Goal: Information Seeking & Learning: Compare options

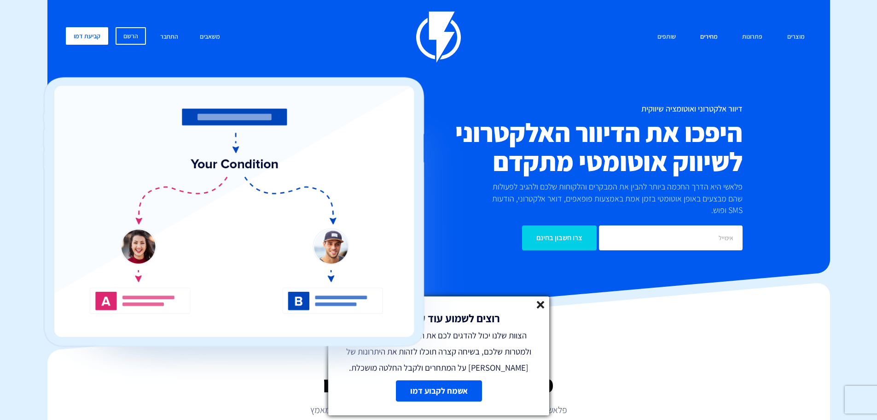
click at [711, 40] on link "מחירים" at bounding box center [709, 37] width 31 height 20
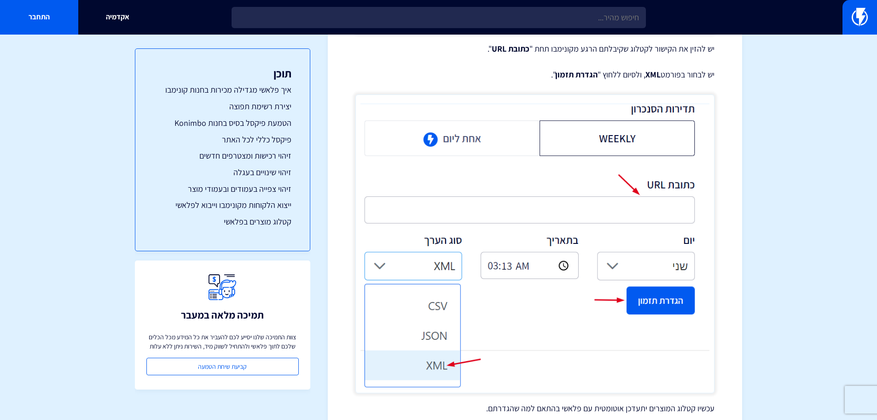
scroll to position [3803, 0]
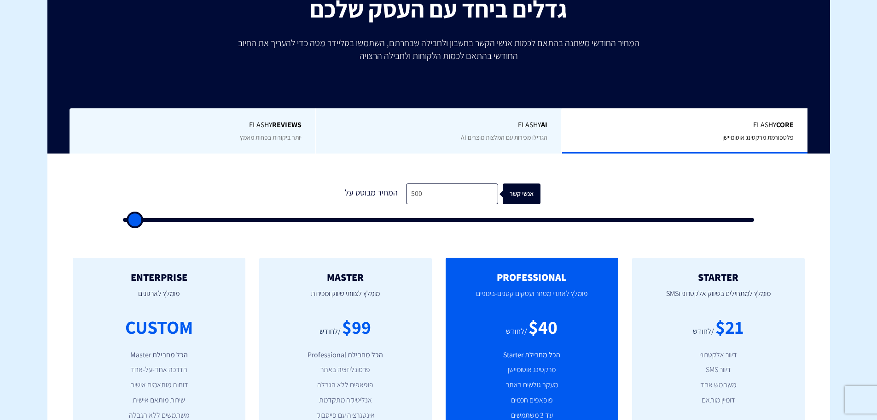
scroll to position [184, 0]
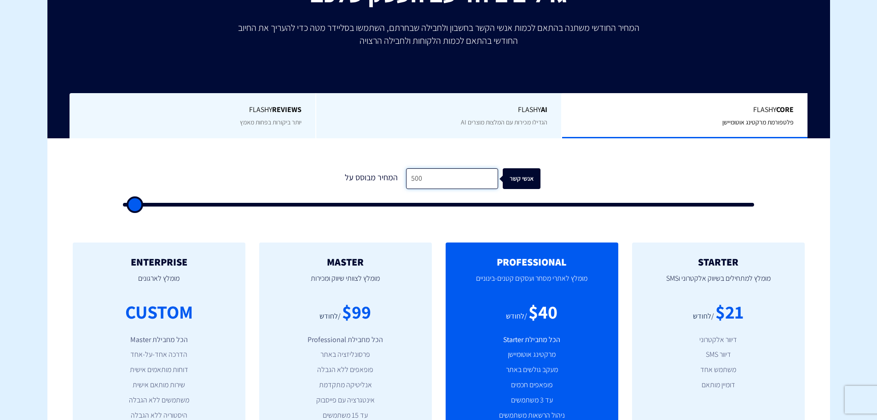
drag, startPoint x: 421, startPoint y: 175, endPoint x: 403, endPoint y: 176, distance: 18.1
click at [406, 176] on input "500" at bounding box center [452, 178] width 92 height 21
type input "1"
type input "500"
type input "12"
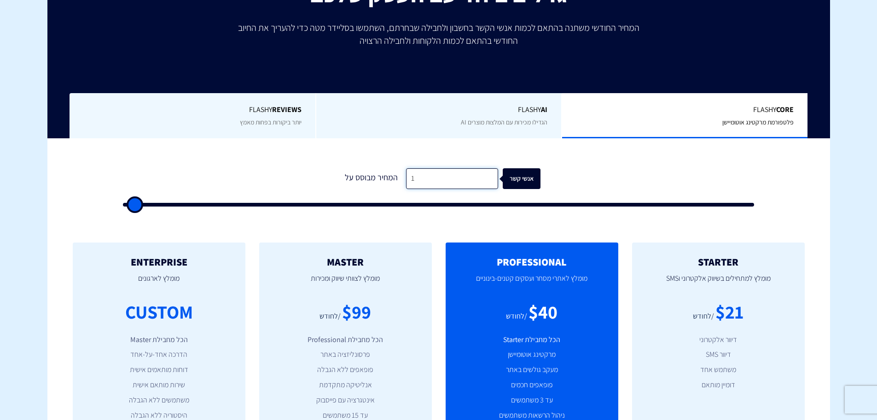
type input "500"
type input "120"
type input "500"
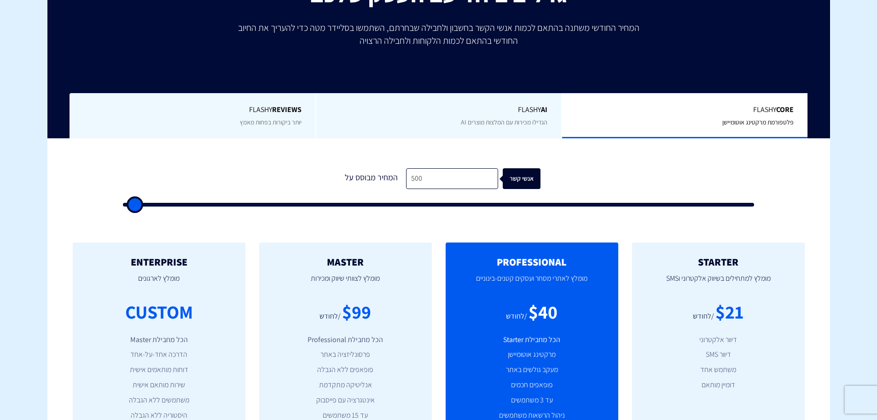
type input "500"
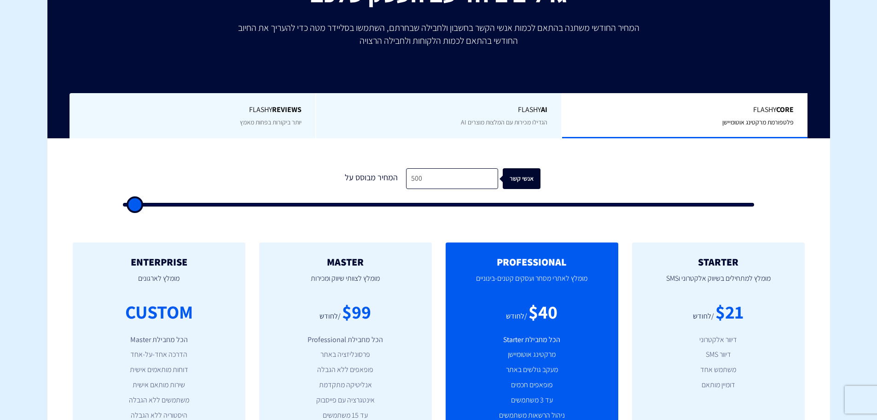
type input "500"
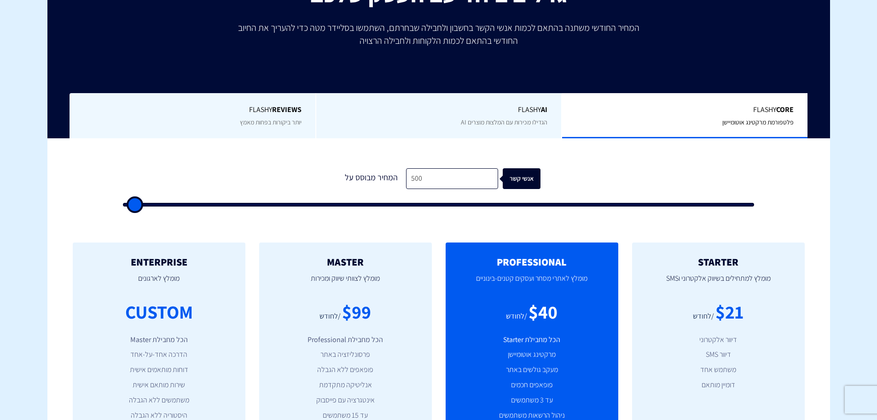
type input "500"
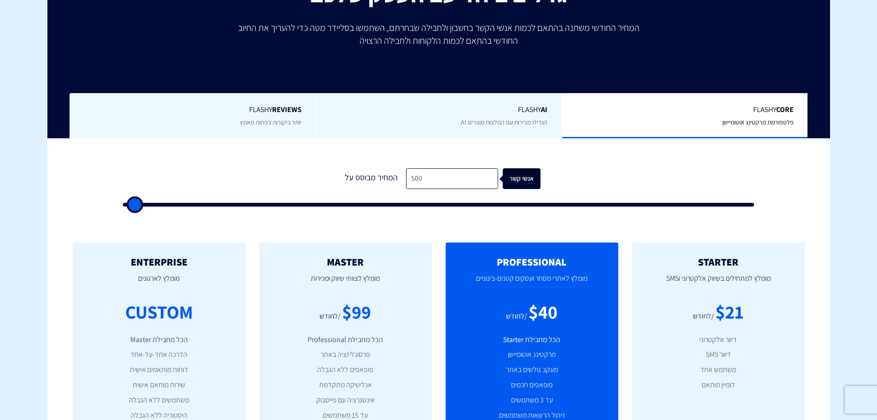
type input "500"
drag, startPoint x: 136, startPoint y: 205, endPoint x: 125, endPoint y: 207, distance: 11.3
click at [125, 206] on input "range" at bounding box center [439, 205] width 632 height 4
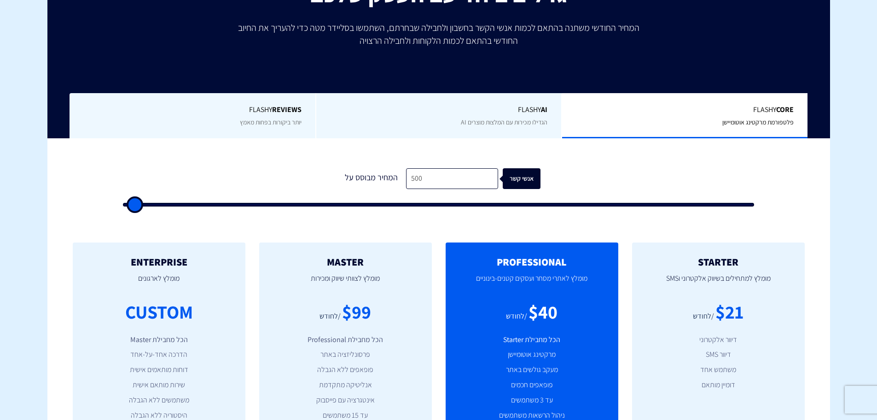
type input "2,500"
type input "2500"
type input "3,000"
type input "3000"
type input "4,000"
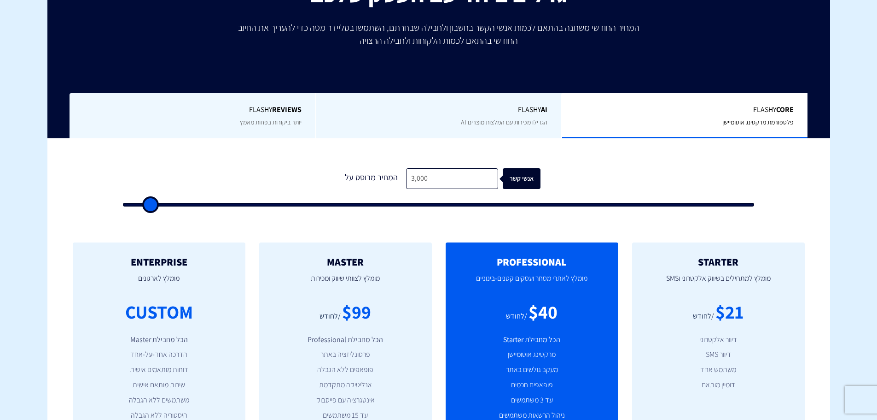
type input "4000"
type input "5,000"
type input "5000"
type input "5,500"
type input "5500"
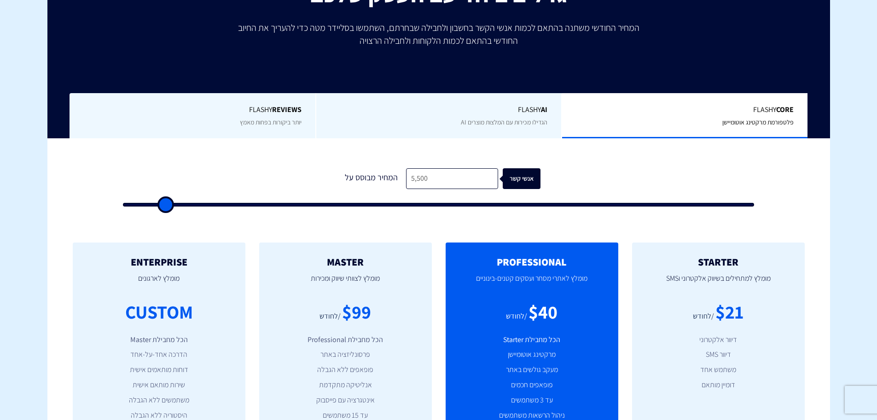
type input "6,000"
type input "6000"
type input "6,500"
type input "6500"
type input "7,000"
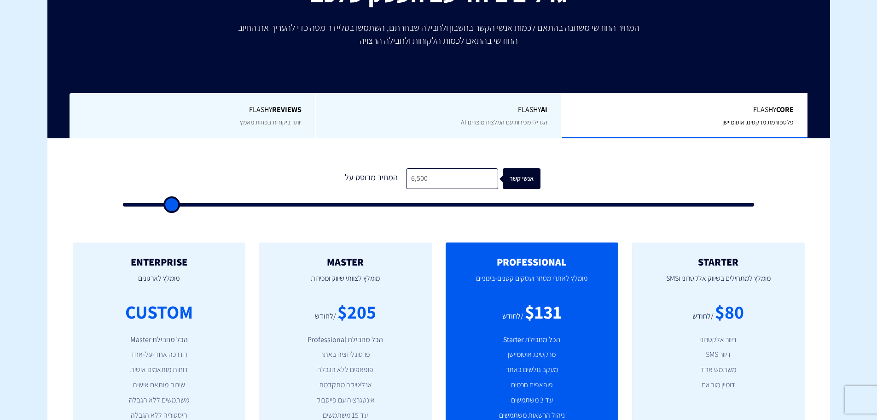
type input "7000"
type input "8,500"
type input "8500"
type input "10,000"
type input "10000"
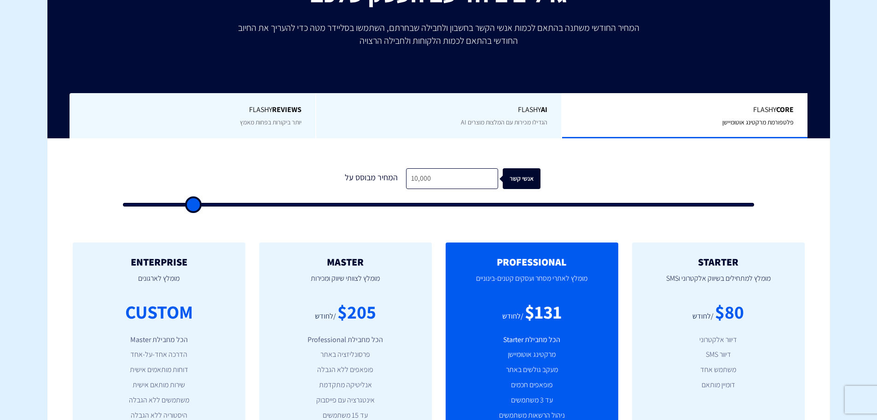
type input "12,000"
type input "12000"
type input "13,500"
type input "13500"
type input "15,500"
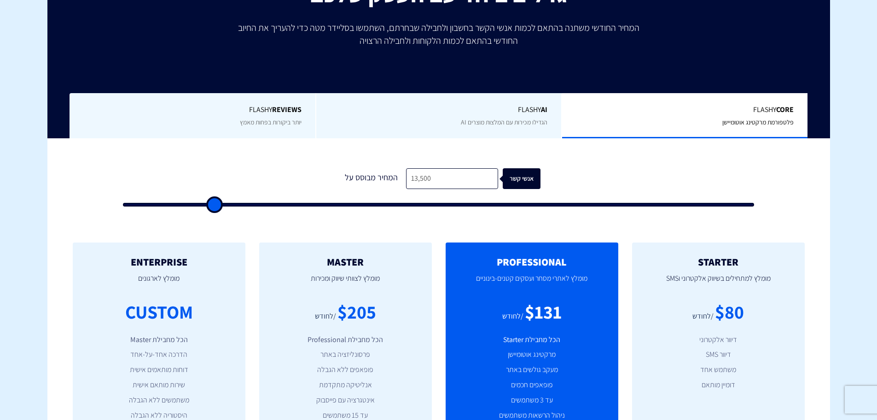
type input "15500"
type input "17,000"
type input "17000"
type input "18,500"
type input "18500"
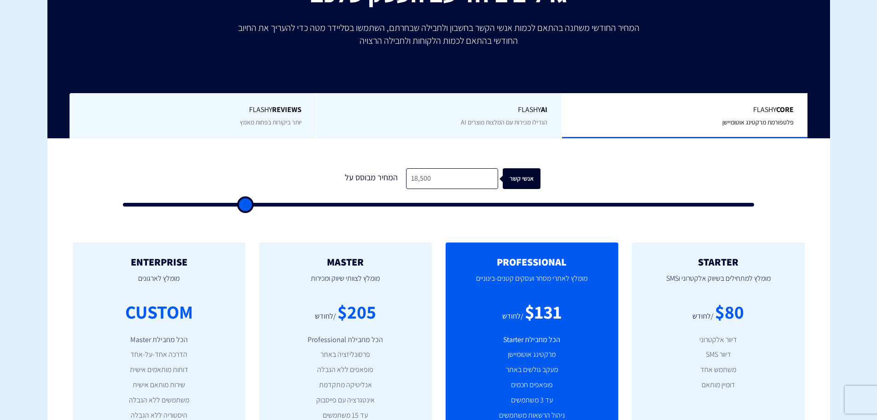
type input "20,000"
type input "20000"
type input "21,000"
type input "21000"
type input "22,000"
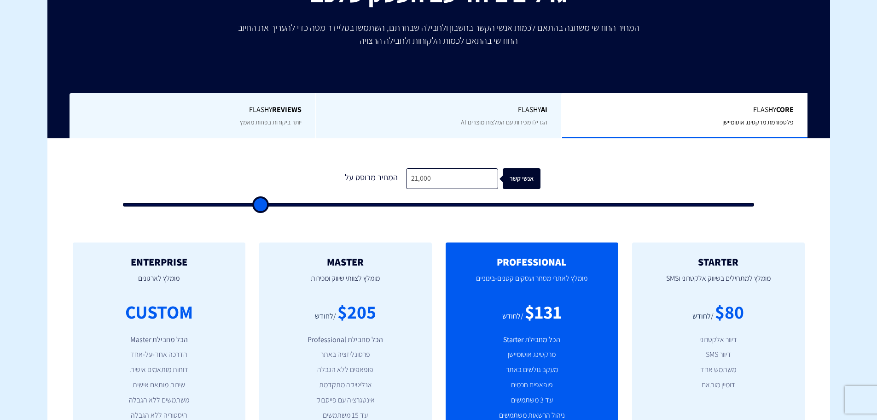
type input "22000"
type input "22,500"
type input "22500"
type input "23,000"
type input "23000"
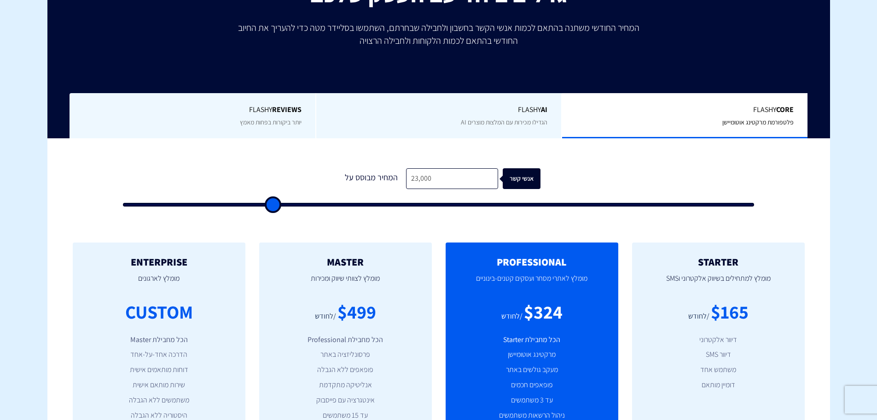
type input "23,500"
type input "23500"
type input "24,000"
type input "24000"
type input "25,500"
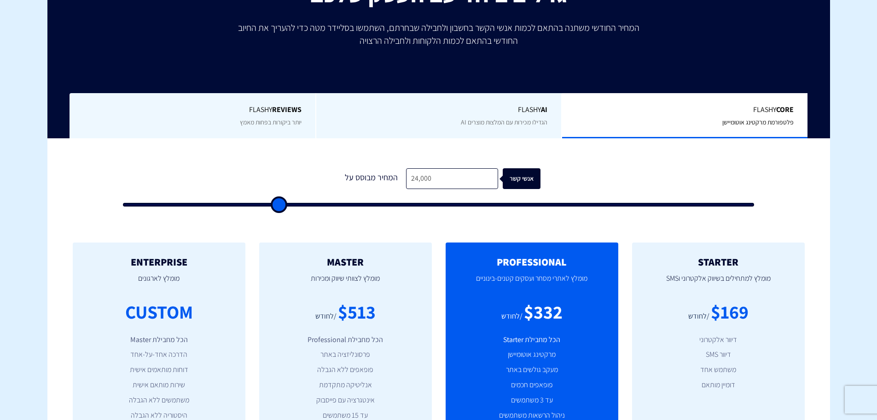
type input "25500"
type input "28,000"
type input "28000"
type input "30,000"
type input "30000"
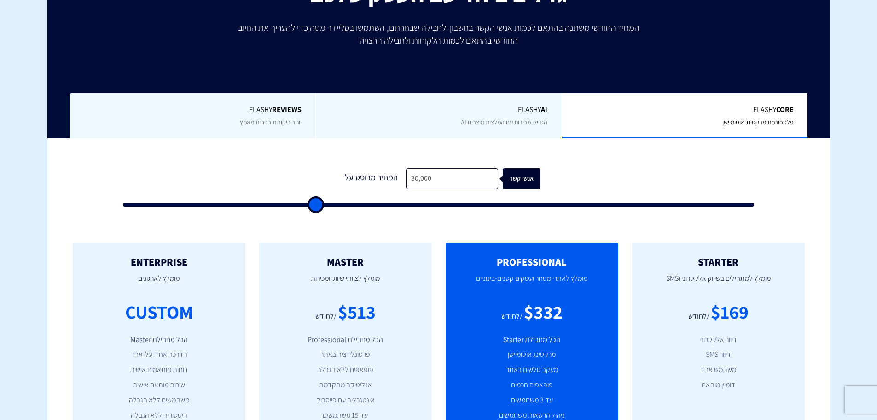
type input "32,000"
type input "32000"
type input "32,500"
type input "32500"
type input "31,500"
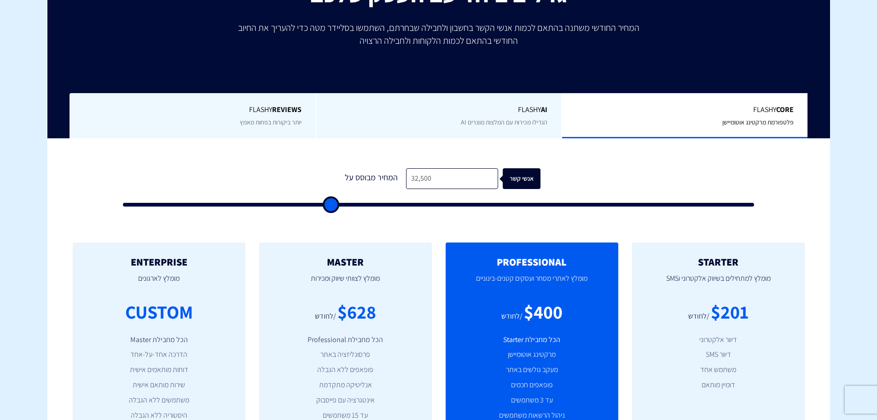
type input "31500"
type input "28,000"
type input "28000"
type input "23,500"
type input "23500"
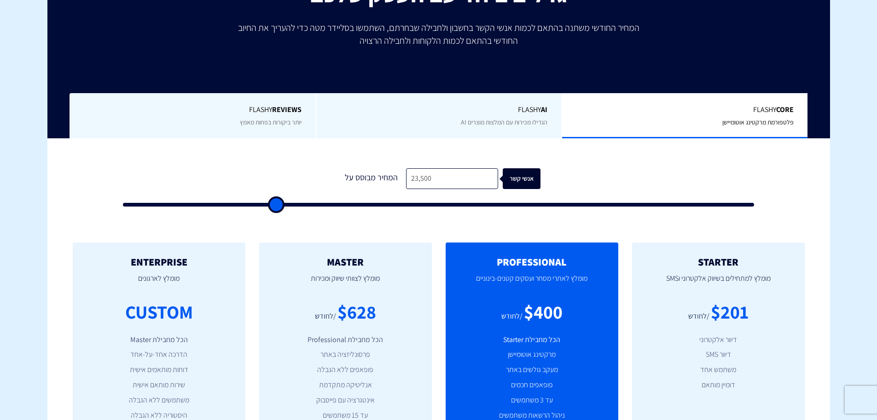
type input "18,500"
type input "18500"
type input "13,000"
type input "13000"
type input "7,000"
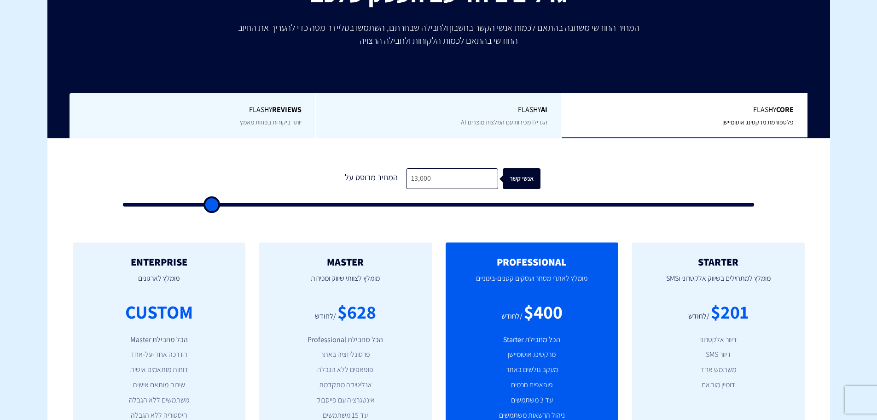
type input "7000"
type input "4,000"
type input "4000"
type input "2,500"
type input "2500"
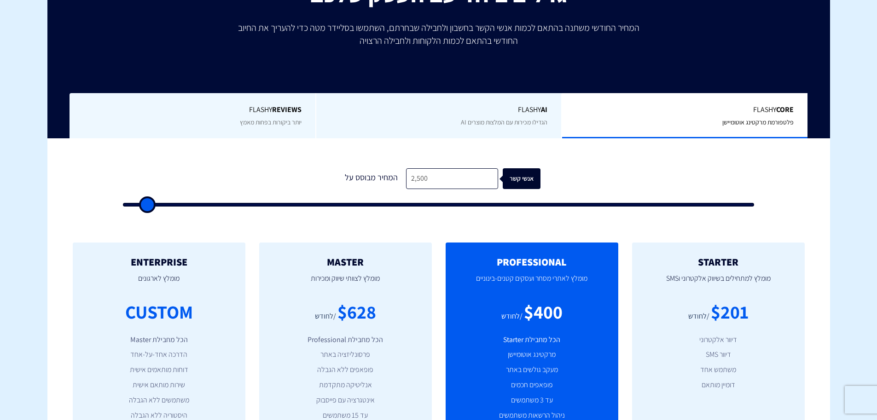
type input "1,000"
type input "1000"
type input "500"
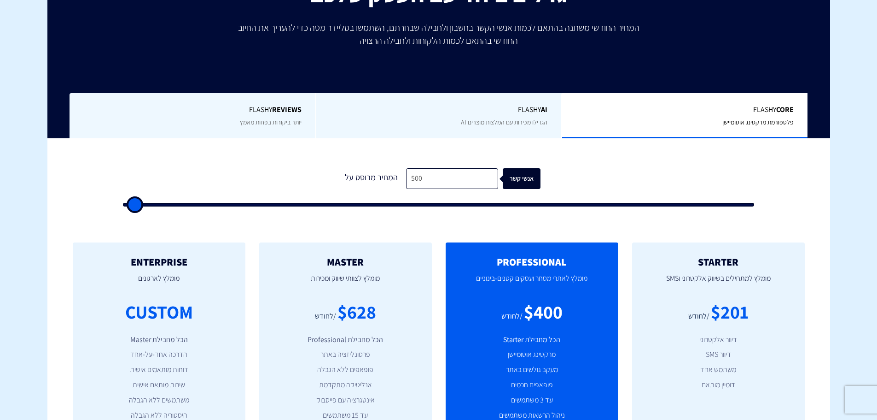
type input "500"
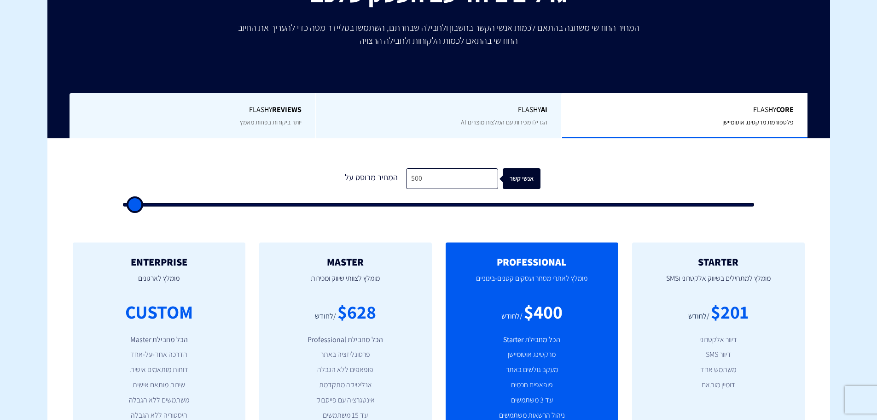
type input "500"
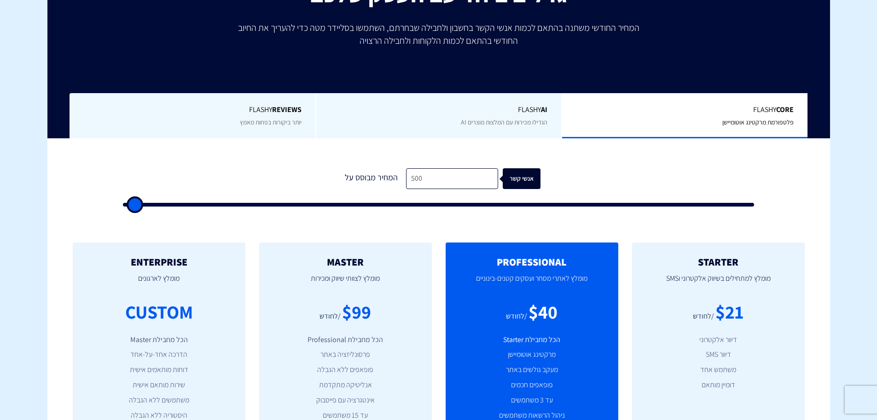
type input "500"
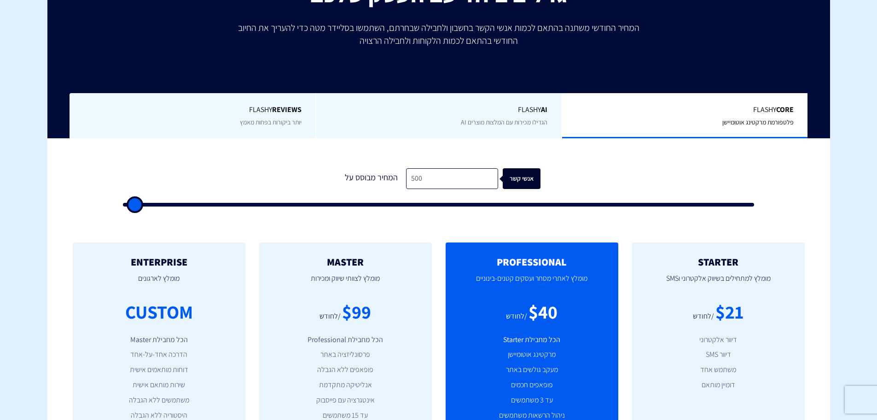
type input "500"
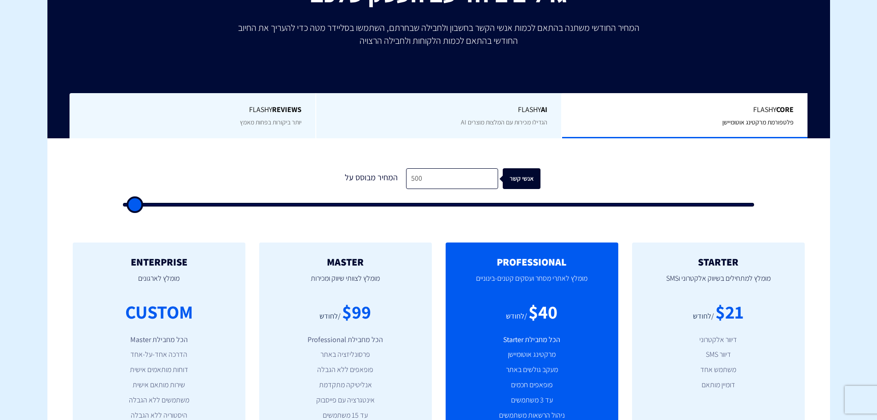
type input "500"
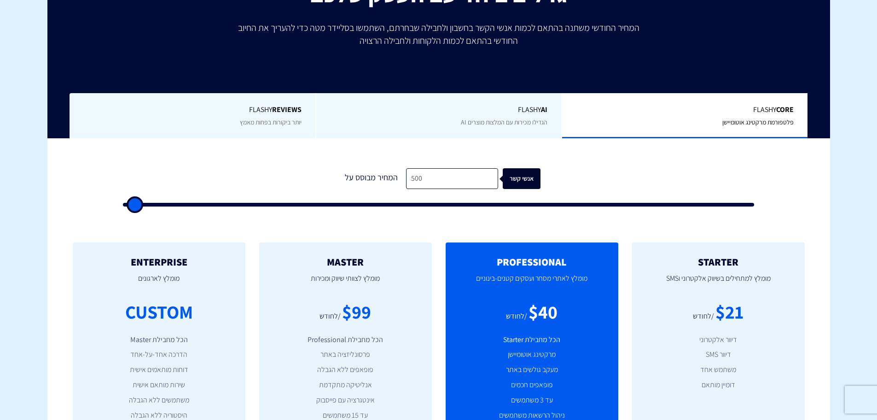
type input "500"
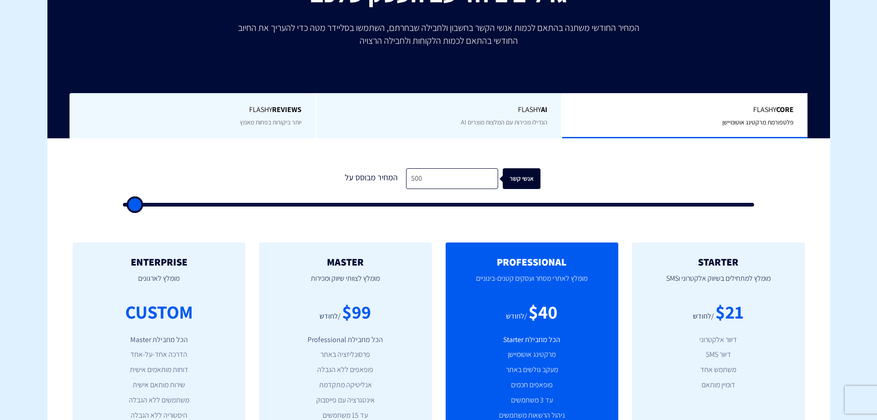
type input "500"
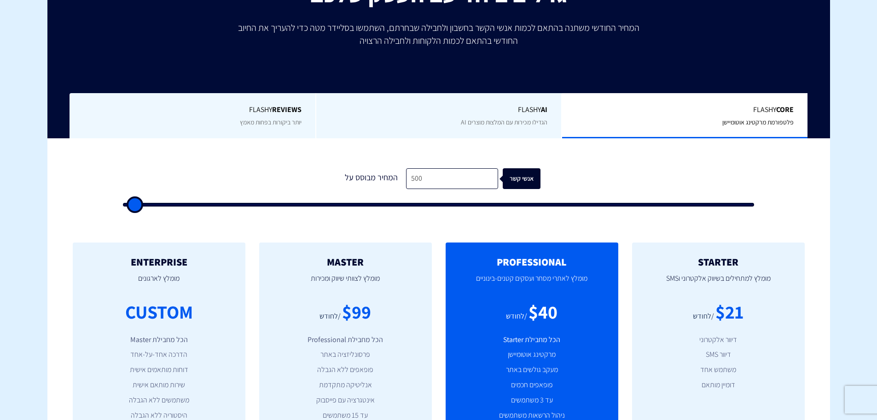
type input "5,500"
type input "5500"
type input "12,500"
type input "12500"
type input "19,000"
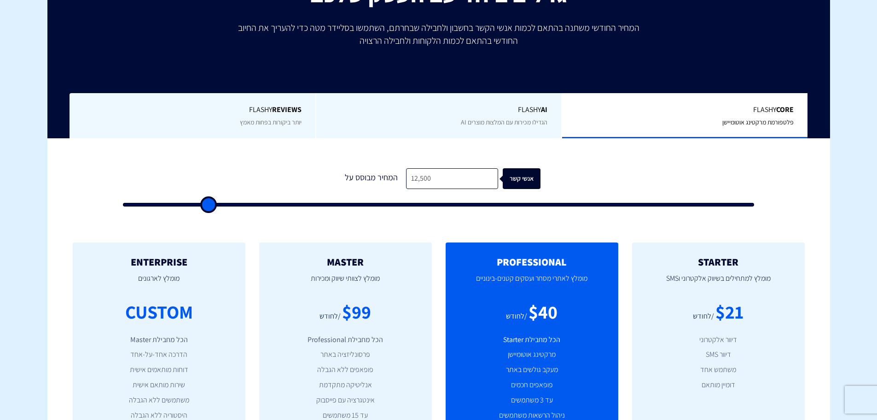
type input "19000"
type input "26,000"
type input "26000"
type input "32,500"
type input "32500"
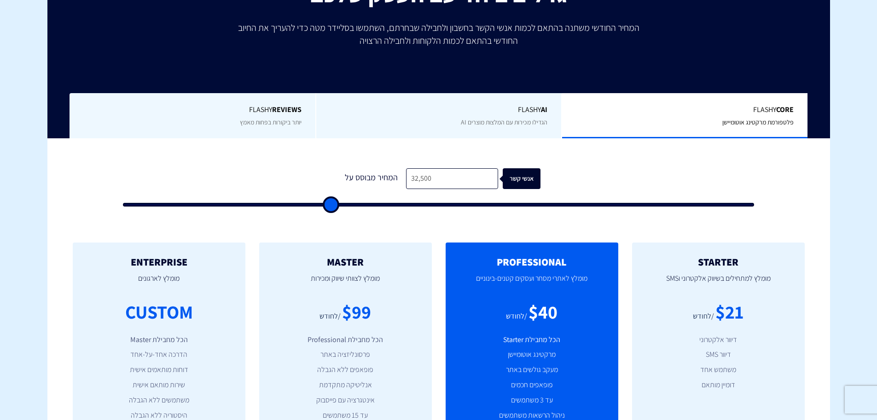
type input "41,500"
type input "41500"
type input "46,000"
type input "46000"
type input "51,500"
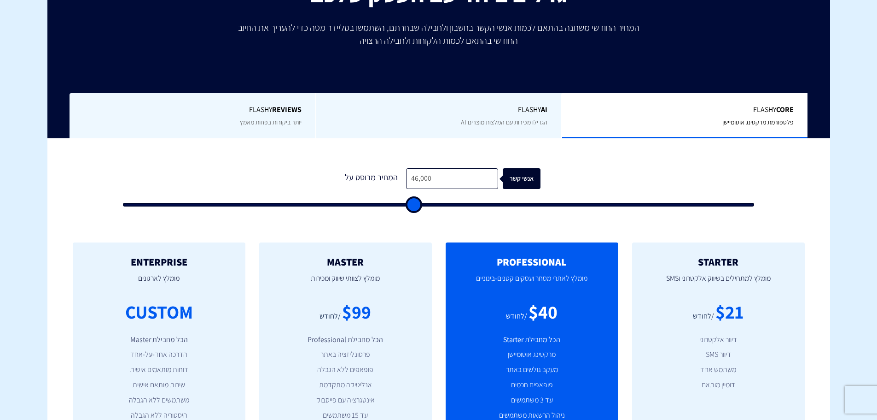
type input "51500"
type input "58,000"
type input "58000"
type input "65,000"
type input "65000"
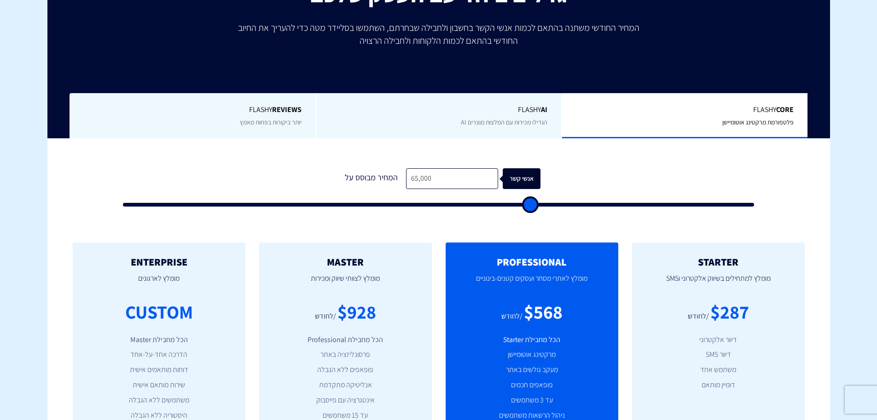
type input "72,000"
type input "72000"
type input "79,000"
type input "79000"
type input "85,500"
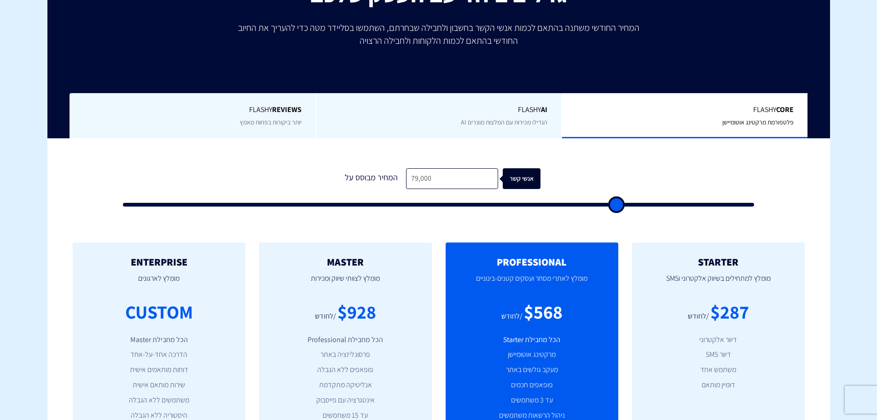
type input "85500"
type input "92,500"
type input "92500"
type input "99,500"
type input "99500"
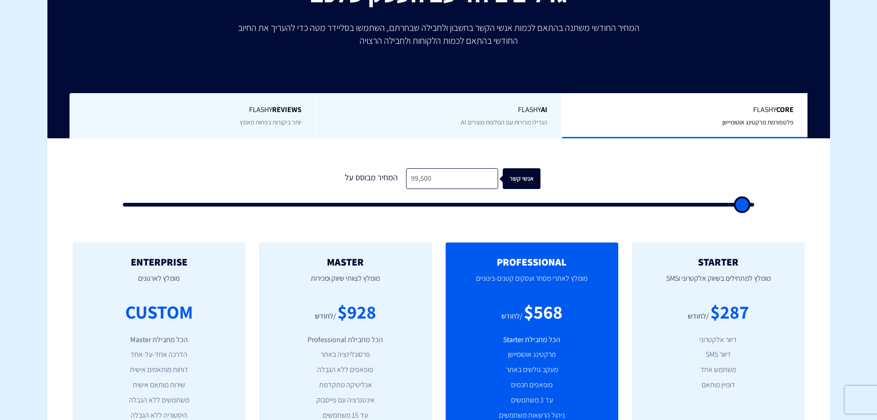
type input "100,000"
type input "100000"
type input "92,000"
type input "92000"
type input "77,000"
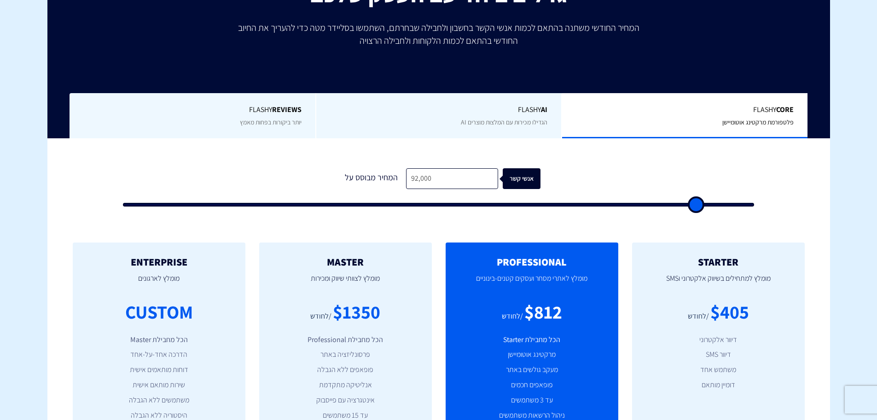
type input "77000"
type input "57,500"
type input "57500"
type input "47,500"
type input "47500"
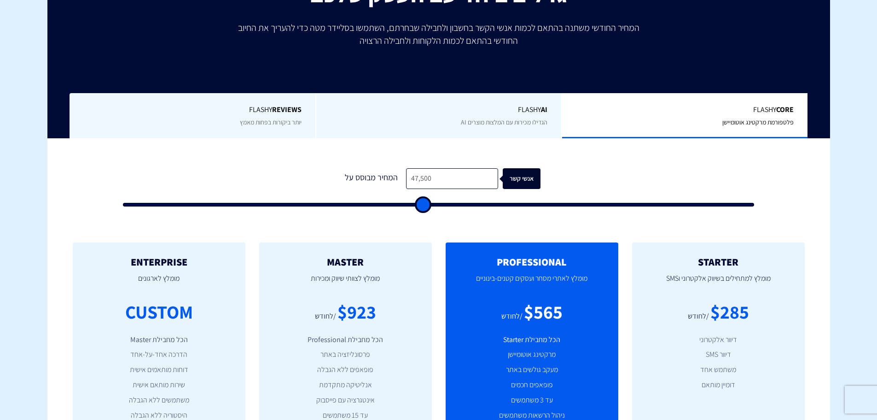
type input "39,000"
type input "39000"
type input "32,500"
type input "32500"
type input "27,000"
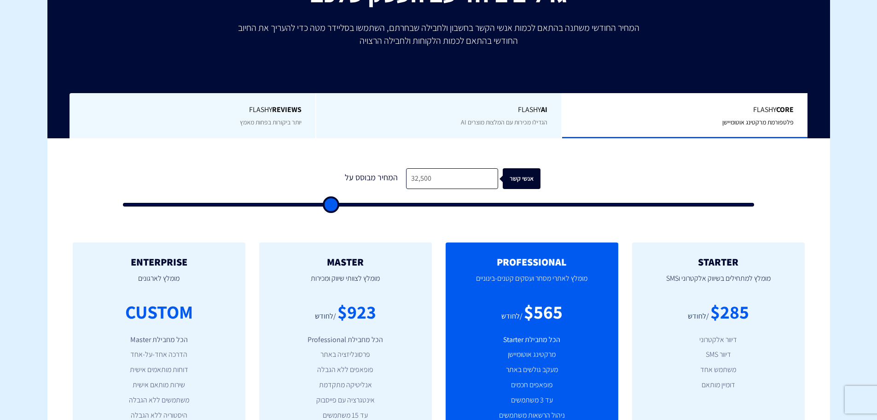
type input "27000"
type input "23,000"
type input "23000"
type input "19,000"
type input "19000"
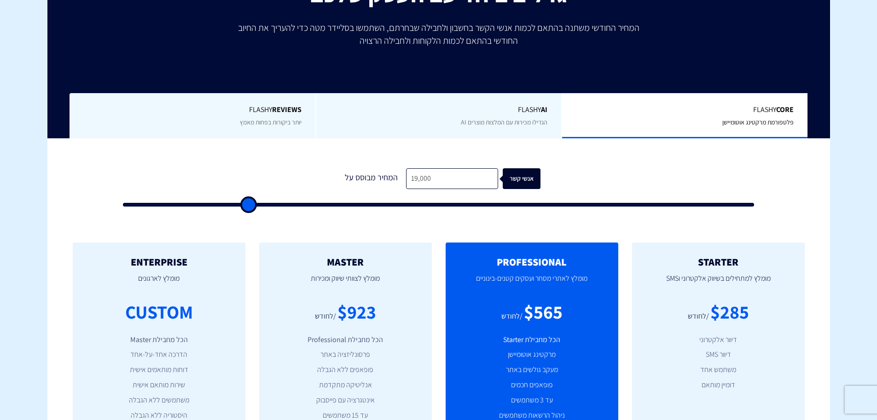
type input "14,000"
type input "14000"
type input "9,000"
type input "9000"
type input "4,000"
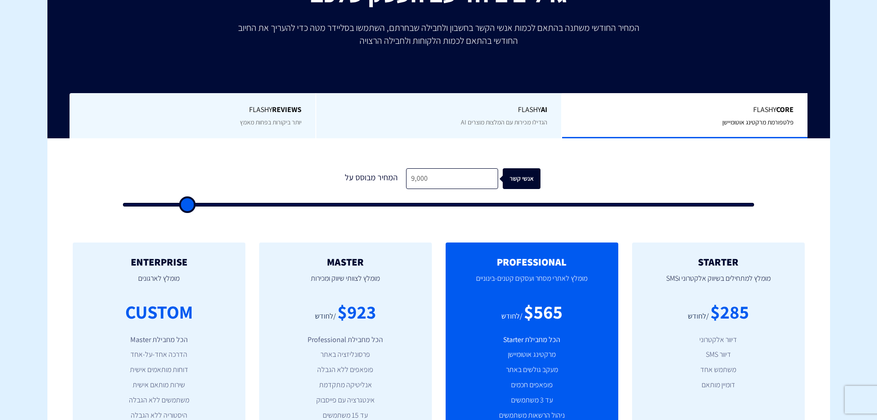
type input "4000"
type input "500"
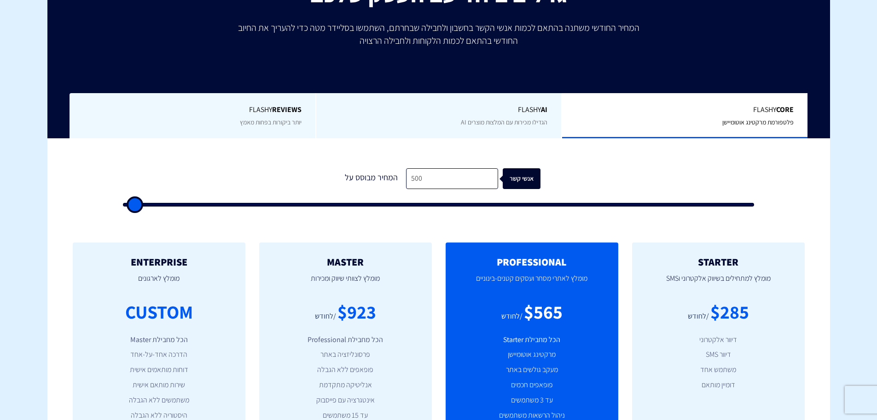
type input "500"
drag, startPoint x: 143, startPoint y: 204, endPoint x: 0, endPoint y: 195, distance: 143.0
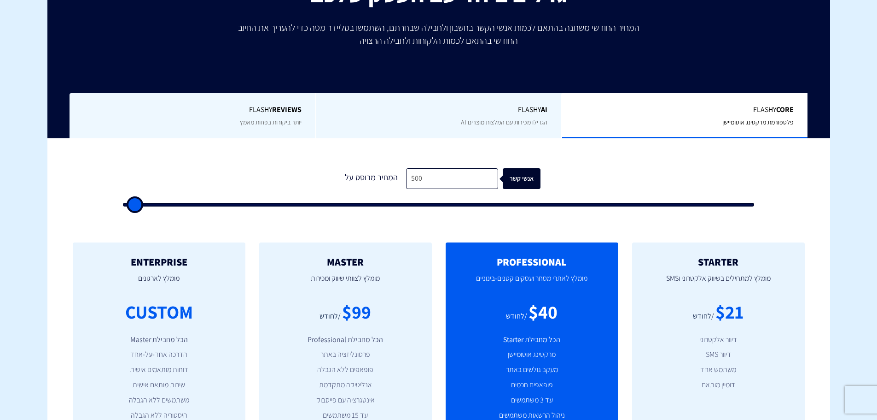
click at [123, 203] on input "range" at bounding box center [439, 205] width 632 height 4
click at [139, 203] on input "range" at bounding box center [439, 205] width 632 height 4
drag, startPoint x: 135, startPoint y: 202, endPoint x: 145, endPoint y: 196, distance: 11.0
click at [145, 203] on input "range" at bounding box center [439, 205] width 632 height 4
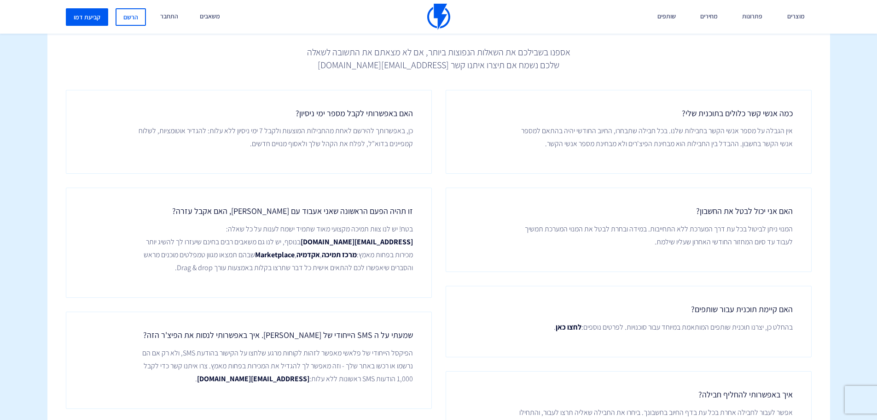
scroll to position [1474, 0]
